Goal: Entertainment & Leisure: Consume media (video, audio)

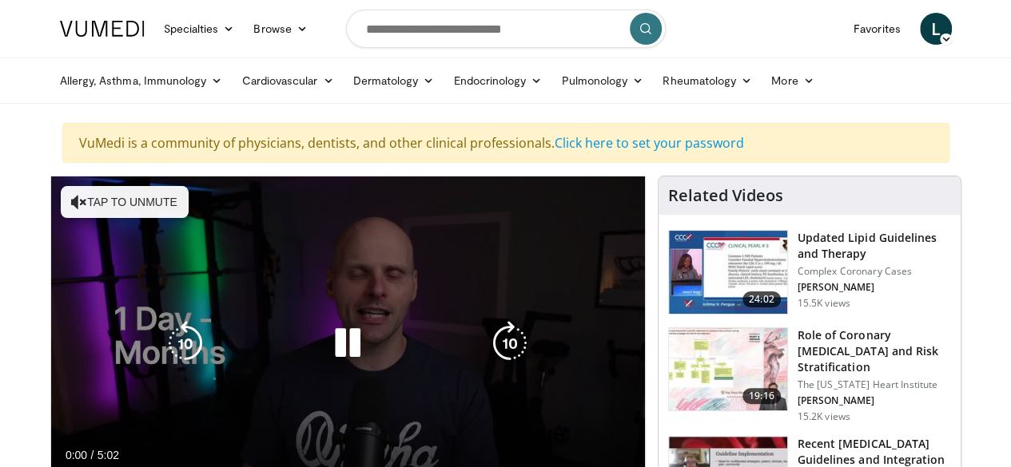
click at [332, 351] on icon "Video Player" at bounding box center [347, 343] width 45 height 45
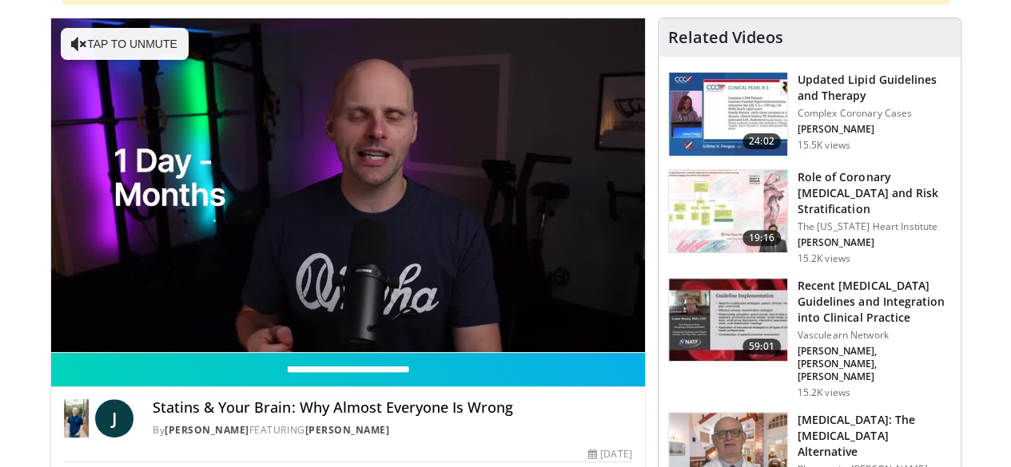
scroll to position [171, 0]
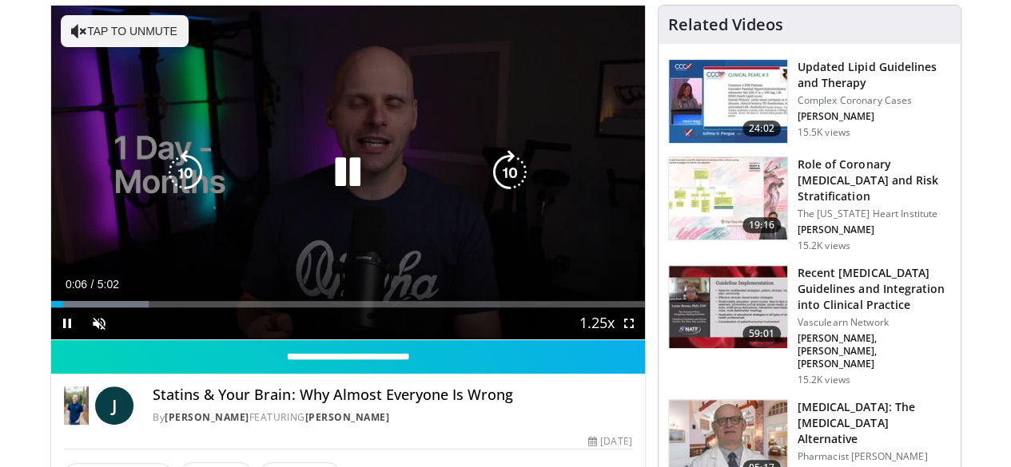
click at [104, 35] on button "Tap to unmute" at bounding box center [125, 31] width 128 height 32
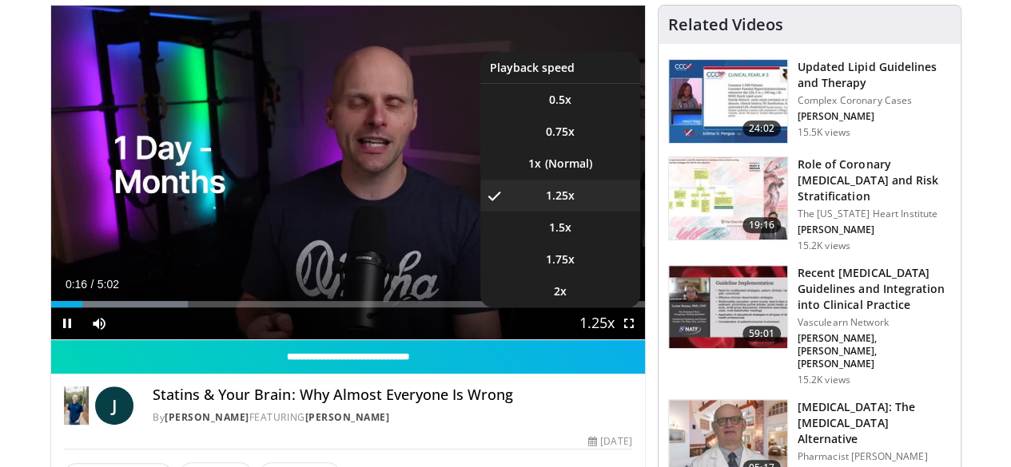
click at [602, 340] on span "Video Player" at bounding box center [597, 324] width 22 height 32
click at [598, 340] on span "Video Player" at bounding box center [597, 324] width 22 height 32
click at [589, 180] on li "1x" at bounding box center [560, 164] width 160 height 32
